Goal: Navigation & Orientation: Find specific page/section

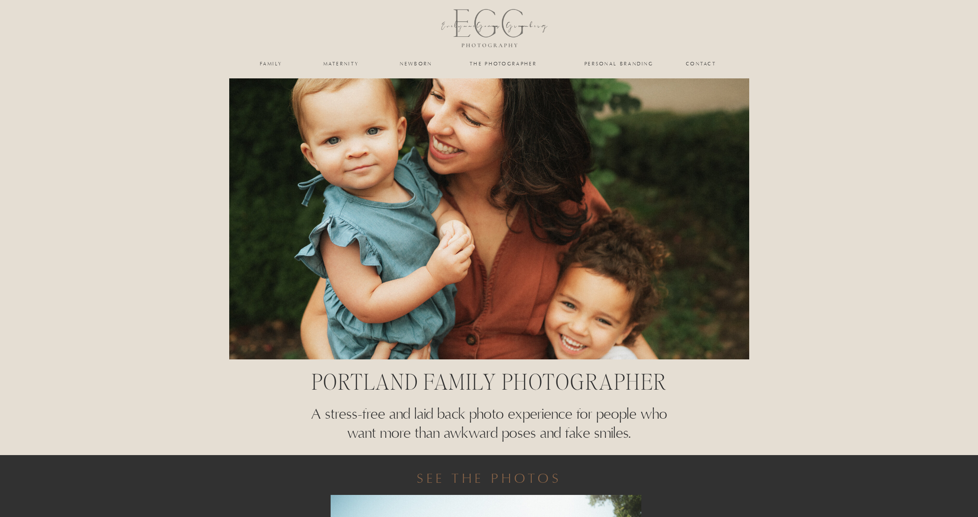
click at [506, 63] on nav "the photographer" at bounding box center [503, 63] width 87 height 5
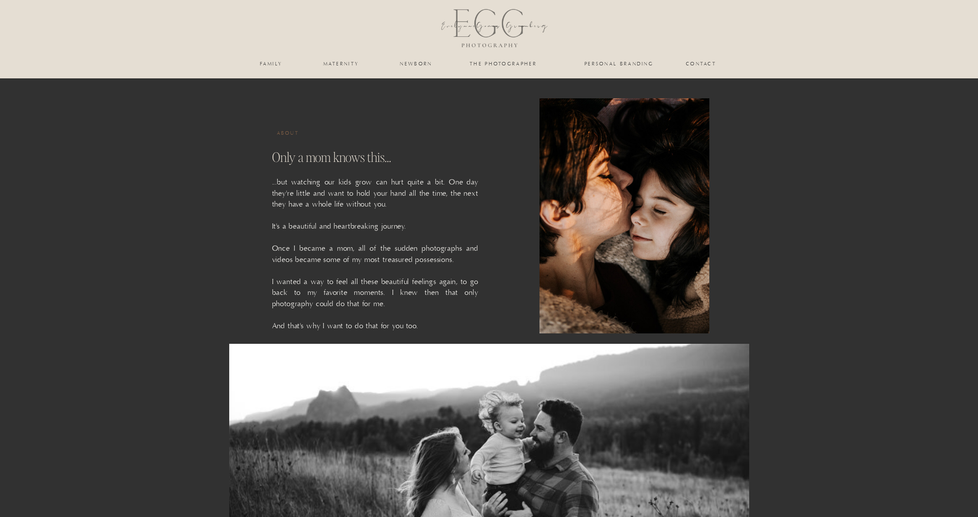
click at [410, 66] on nav "newborn" at bounding box center [417, 63] width 36 height 5
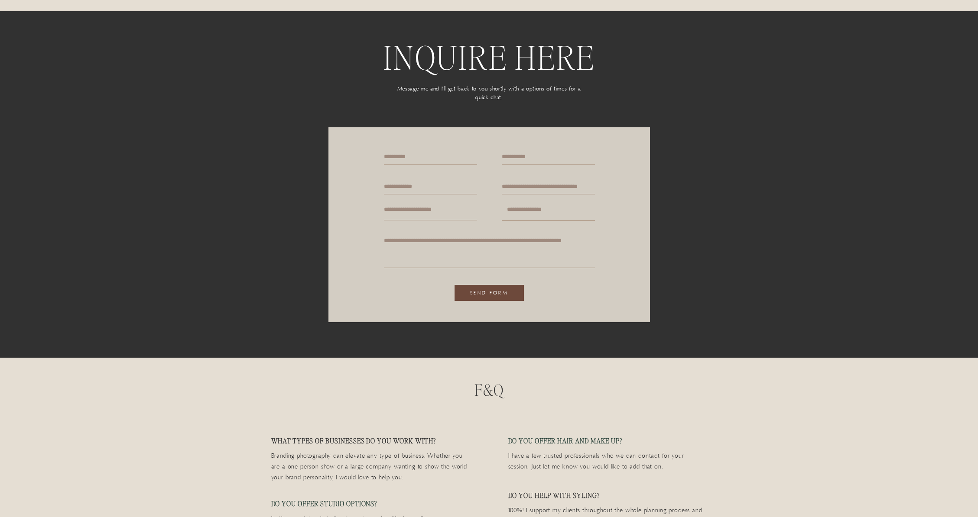
scroll to position [1972, 0]
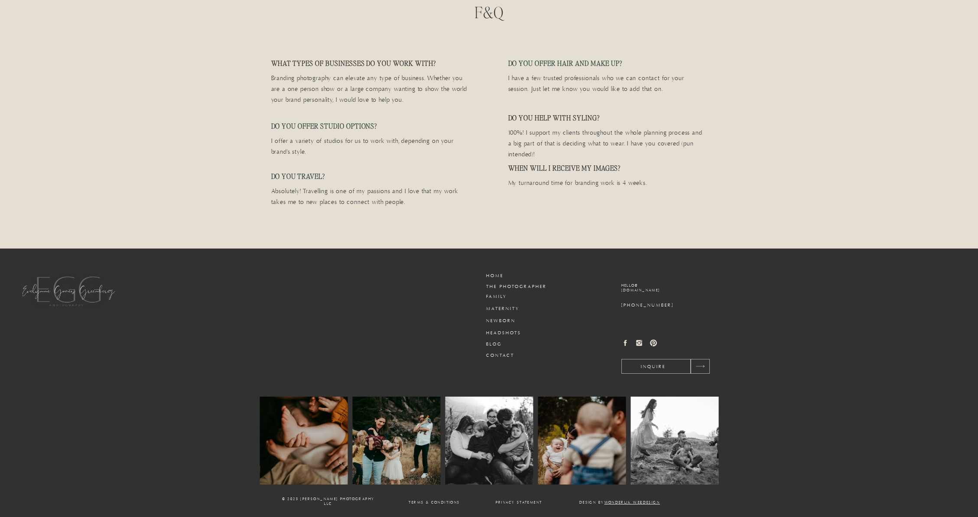
click at [638, 344] on circle at bounding box center [639, 343] width 3 height 3
